Goal: Transaction & Acquisition: Purchase product/service

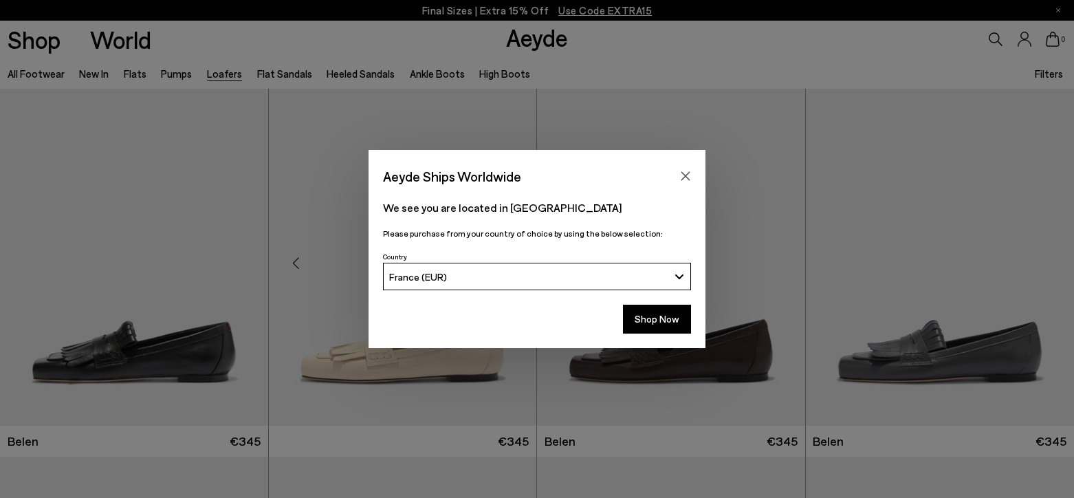
drag, startPoint x: 687, startPoint y: 172, endPoint x: 398, endPoint y: 188, distance: 289.2
click at [687, 172] on icon "Close" at bounding box center [685, 176] width 11 height 11
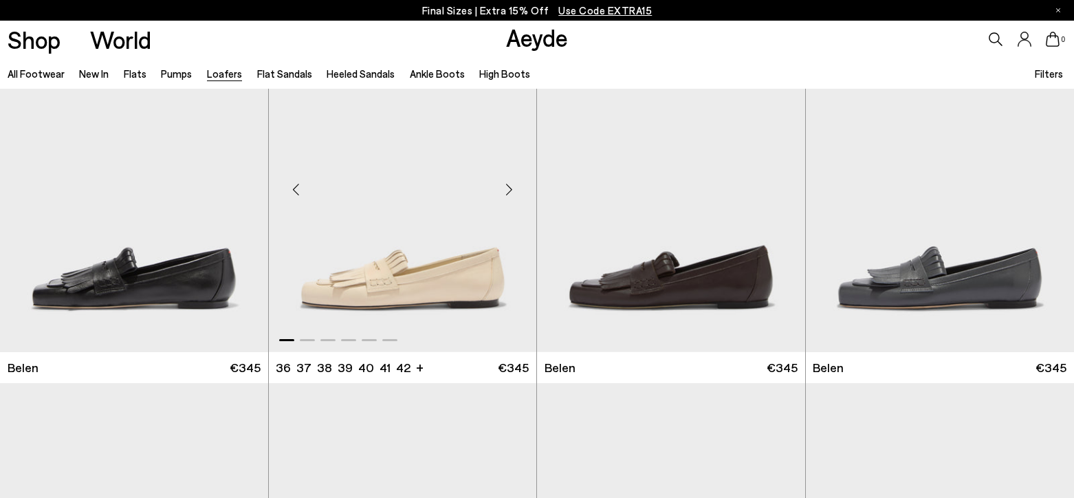
scroll to position [82, 0]
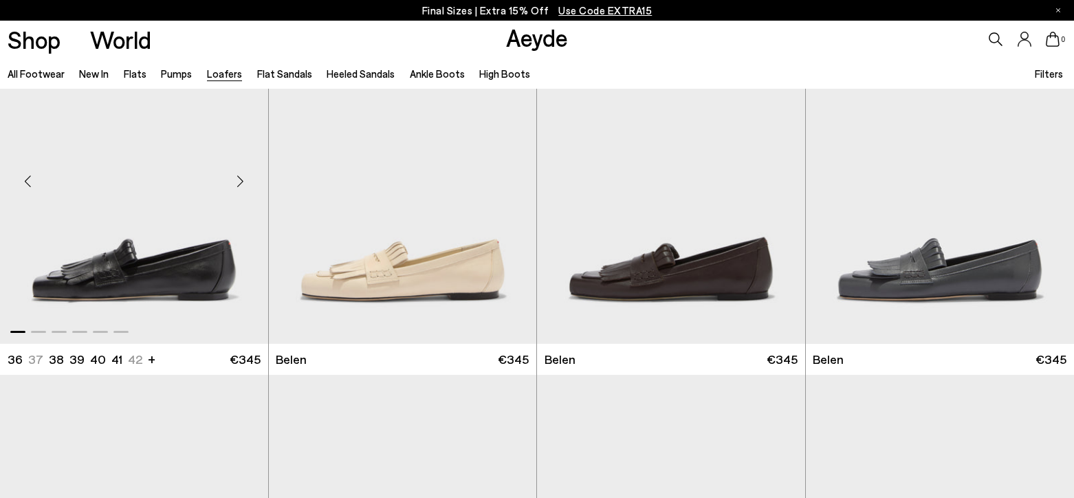
click at [135, 283] on img "1 / 6" at bounding box center [134, 175] width 268 height 337
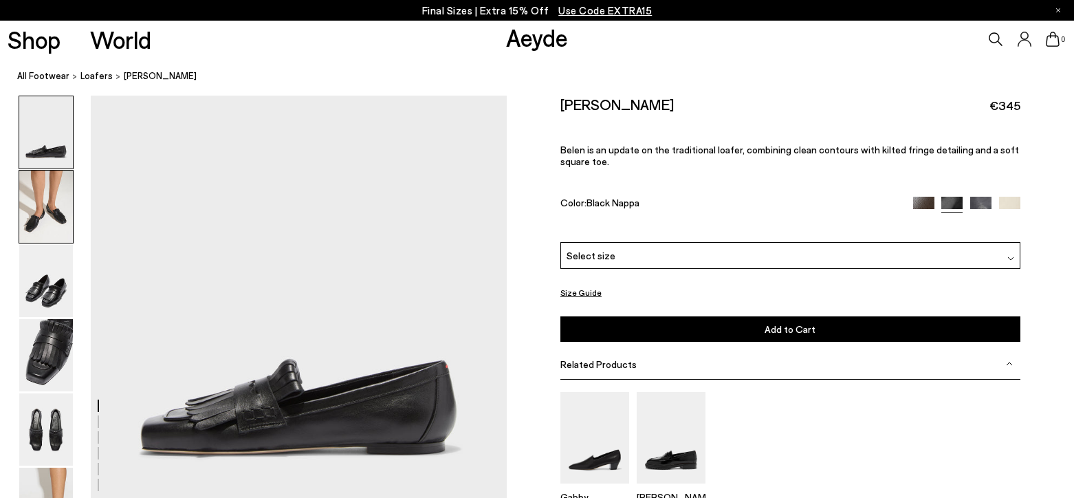
click at [34, 231] on img at bounding box center [46, 207] width 54 height 72
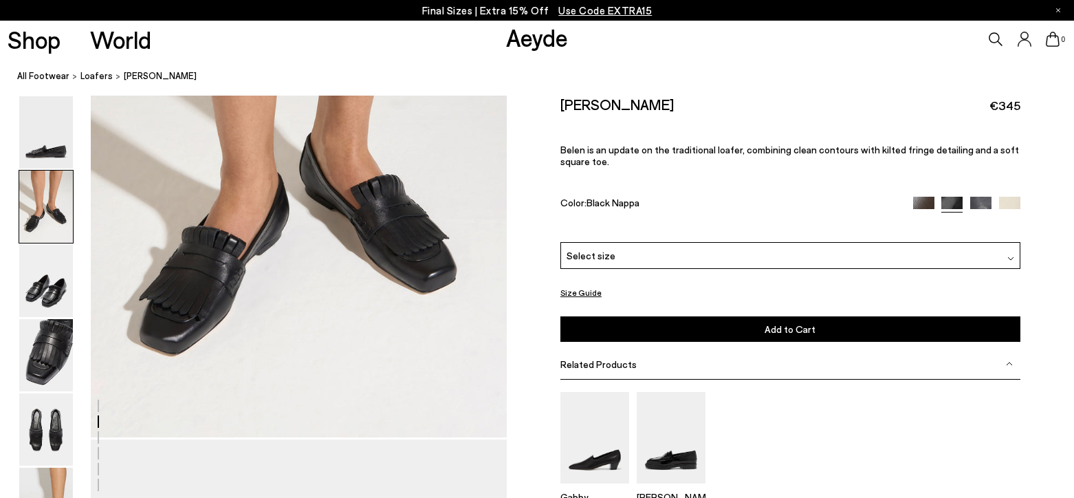
scroll to position [786, 0]
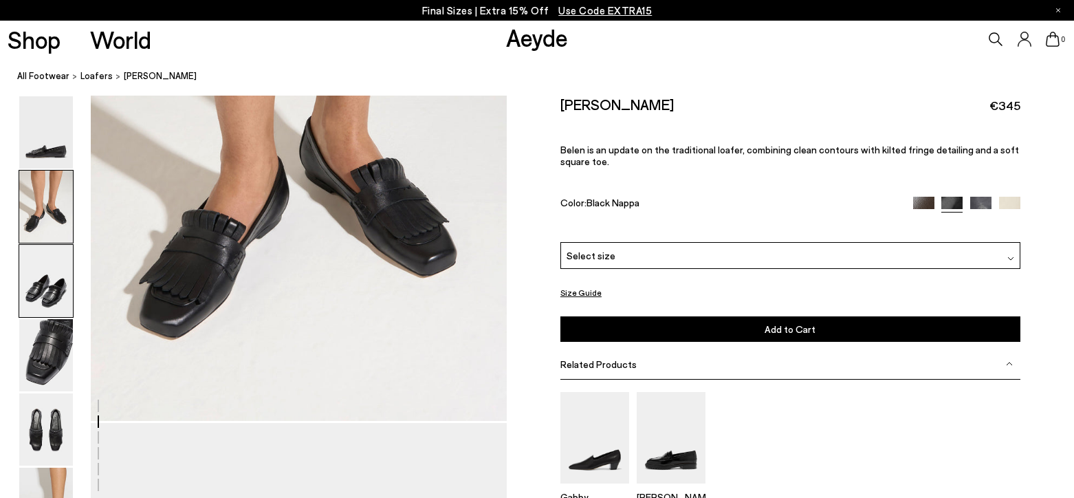
click at [39, 294] on img at bounding box center [46, 281] width 54 height 72
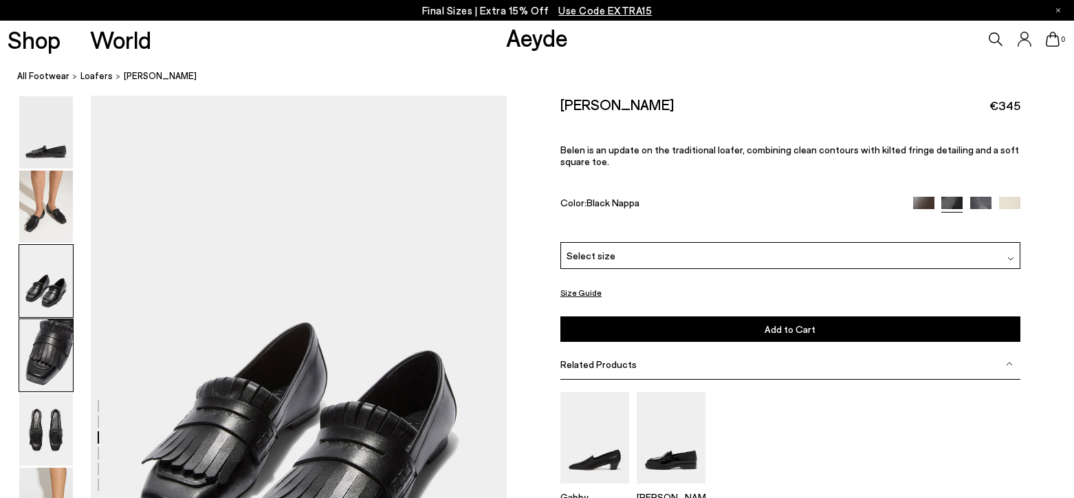
click at [36, 322] on img at bounding box center [46, 355] width 54 height 72
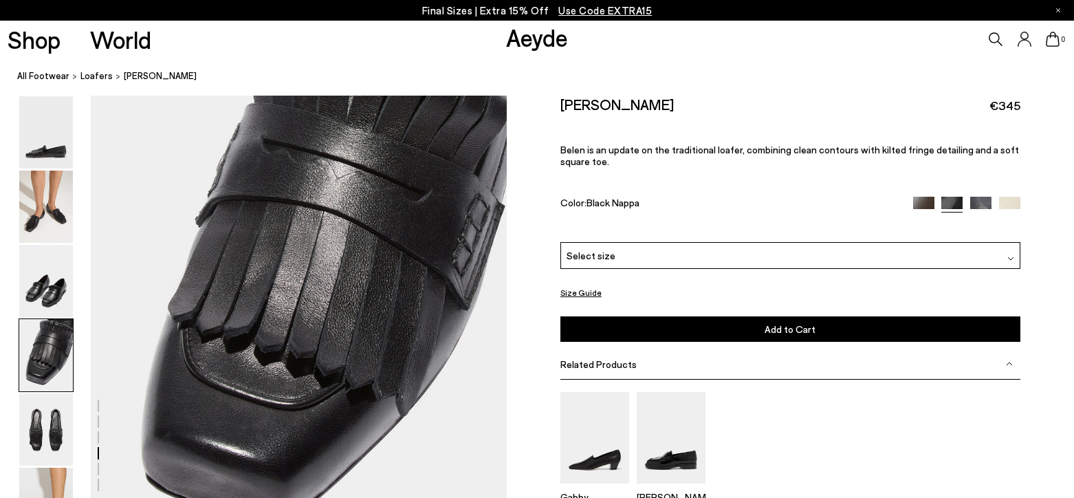
scroll to position [1879, 0]
